Goal: Task Accomplishment & Management: Use online tool/utility

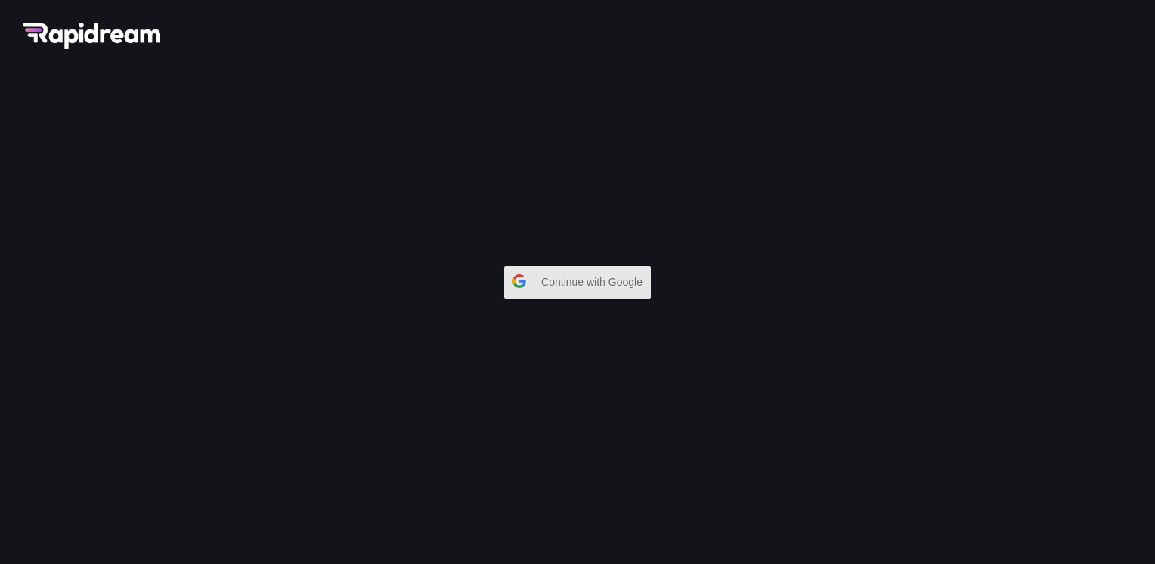
click at [608, 296] on span "Continue with Google" at bounding box center [595, 281] width 109 height 27
click at [577, 276] on span "Continue with Google" at bounding box center [595, 281] width 109 height 27
